Goal: Task Accomplishment & Management: Use online tool/utility

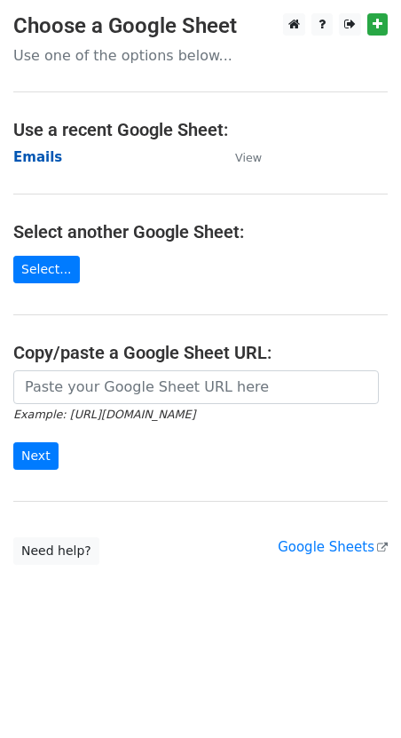
click at [26, 155] on strong "Emails" at bounding box center [37, 157] width 49 height 16
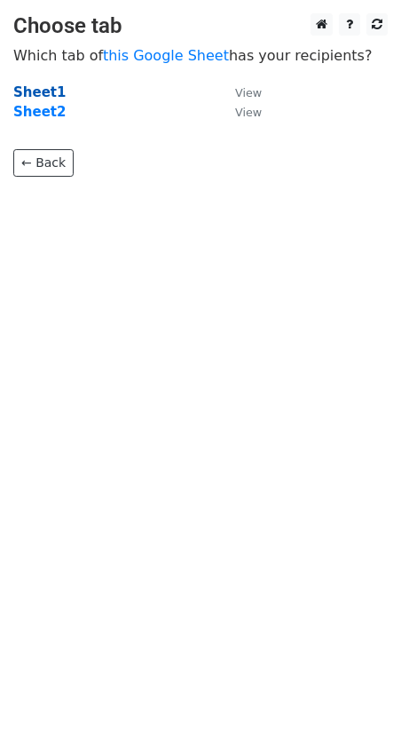
click at [53, 89] on strong "Sheet1" at bounding box center [39, 92] width 52 height 16
